Goal: Information Seeking & Learning: Learn about a topic

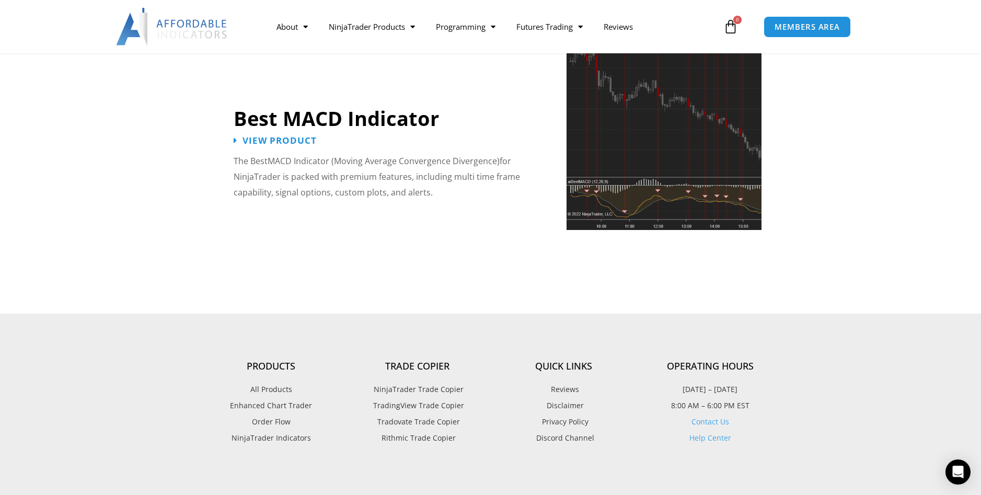
scroll to position [2404, 0]
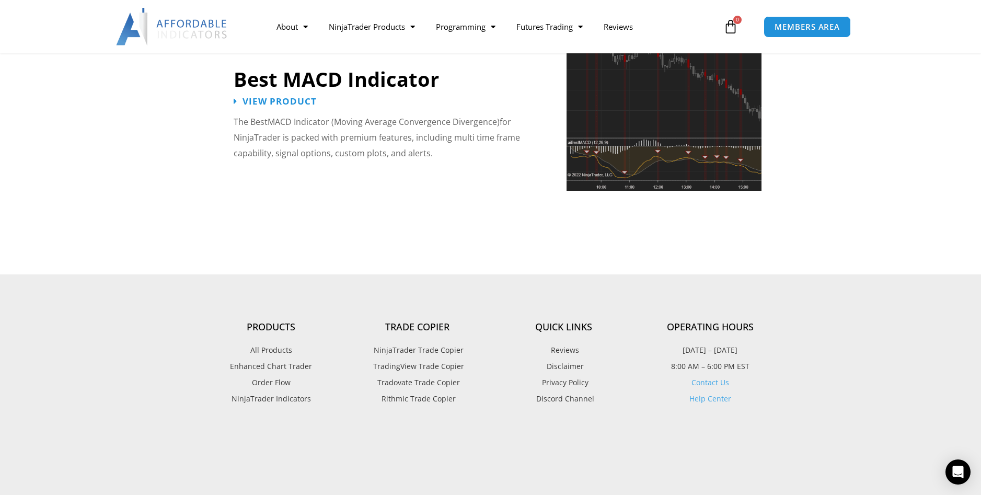
click at [419, 343] on span "NinjaTrader Trade Copier" at bounding box center [417, 350] width 93 height 14
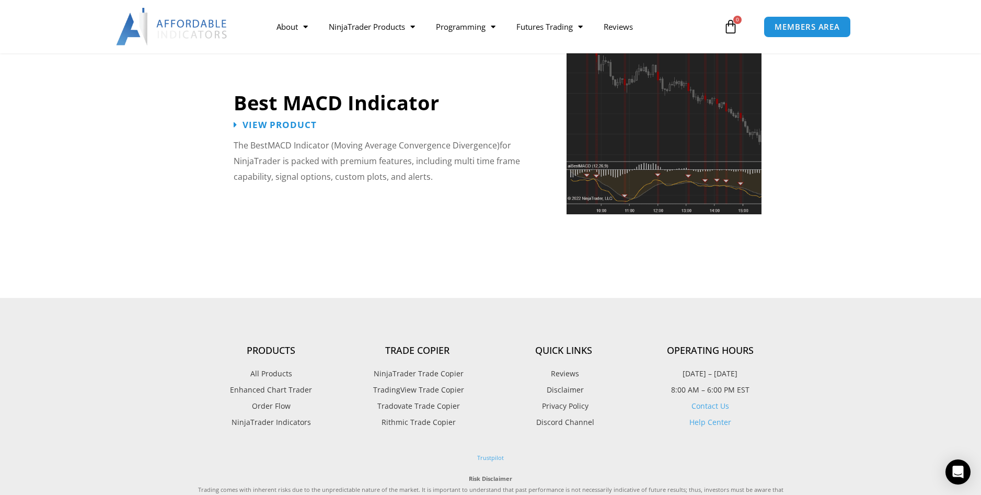
scroll to position [2404, 0]
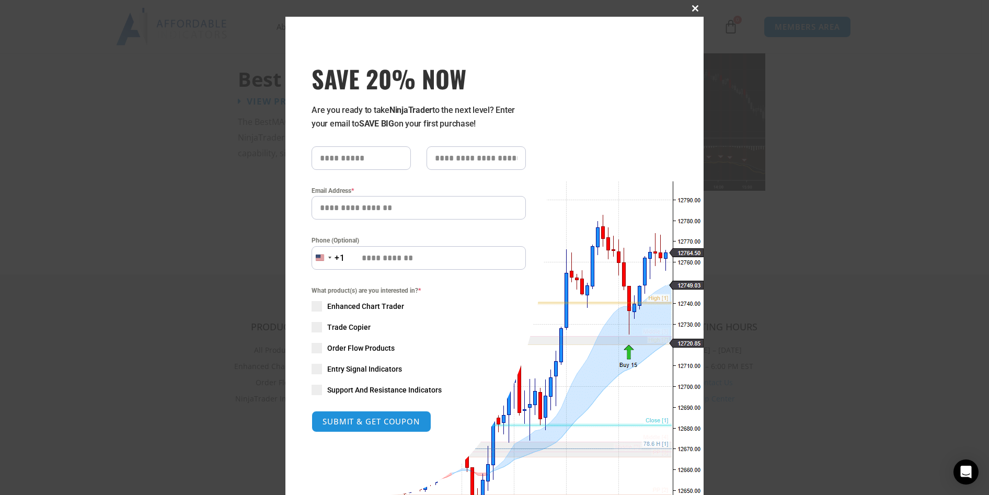
click at [692, 10] on span at bounding box center [695, 8] width 17 height 6
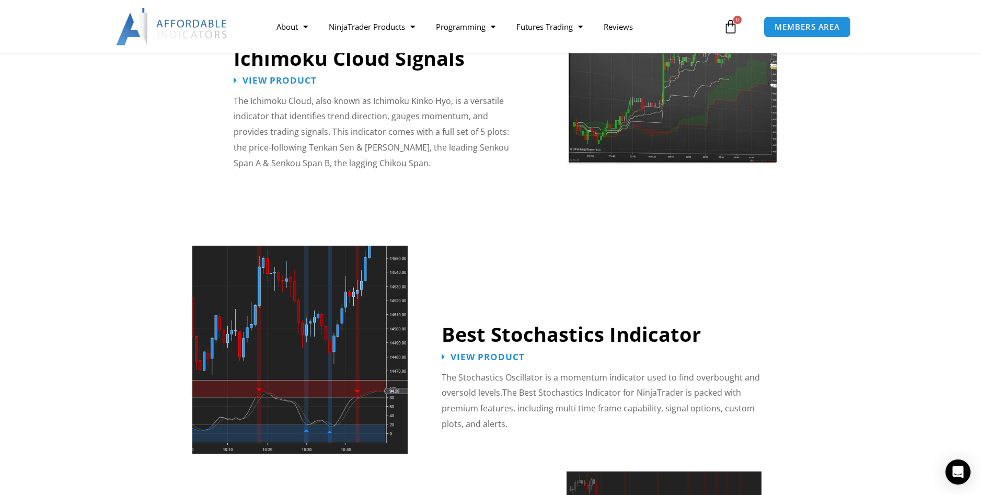
scroll to position [1934, 0]
